Goal: Task Accomplishment & Management: Manage account settings

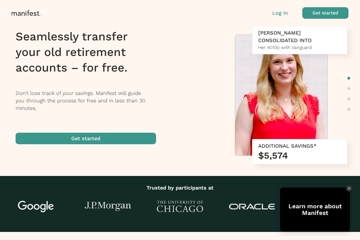
click at [287, 14] on p "Log in" at bounding box center [281, 13] width 16 height 8
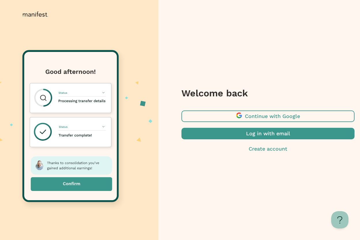
click at [245, 115] on span "button" at bounding box center [268, 117] width 173 height 12
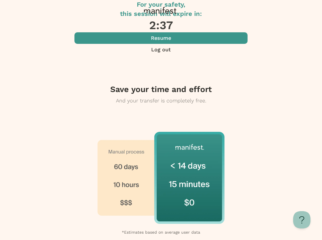
click at [82, 0] on div at bounding box center [161, 0] width 322 height 0
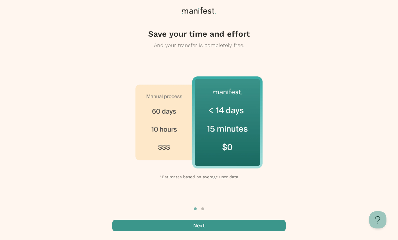
click at [209, 226] on span "button" at bounding box center [198, 226] width 173 height 12
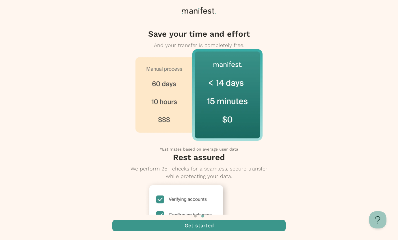
click at [209, 226] on span "button" at bounding box center [198, 226] width 173 height 12
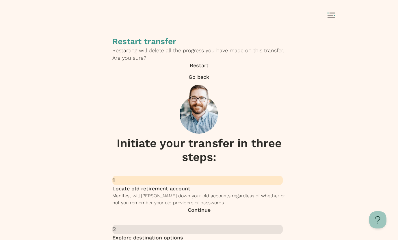
click at [217, 15] on rect at bounding box center [329, 15] width 5 height 1
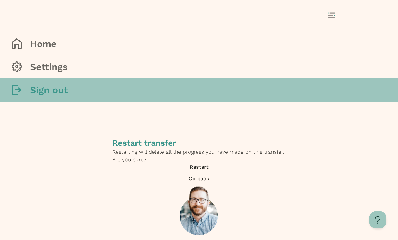
click at [68, 96] on h3 "Sign out" at bounding box center [49, 90] width 38 height 12
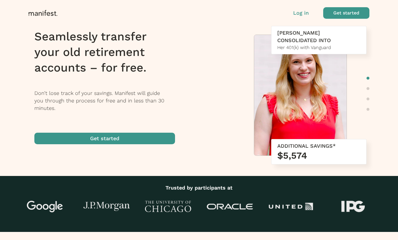
click at [299, 14] on p "Log in" at bounding box center [301, 13] width 16 height 8
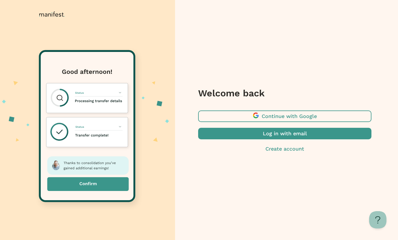
click at [282, 136] on span "button" at bounding box center [284, 134] width 173 height 12
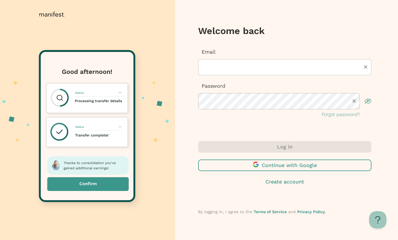
click at [55, 6] on div at bounding box center [88, 14] width 173 height 29
click at [54, 14] on icon at bounding box center [54, 14] width 2 height 5
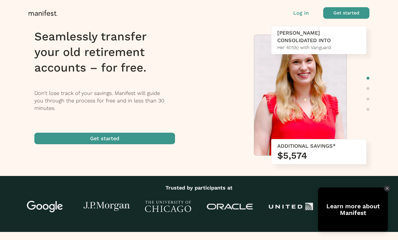
click at [299, 16] on p "Log in" at bounding box center [301, 13] width 16 height 8
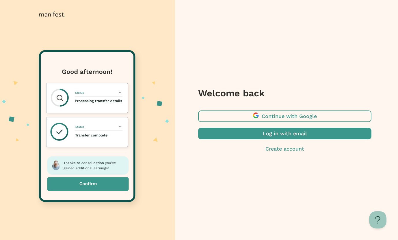
click at [265, 148] on p "Create account" at bounding box center [284, 149] width 173 height 8
